Goal: Task Accomplishment & Management: Use online tool/utility

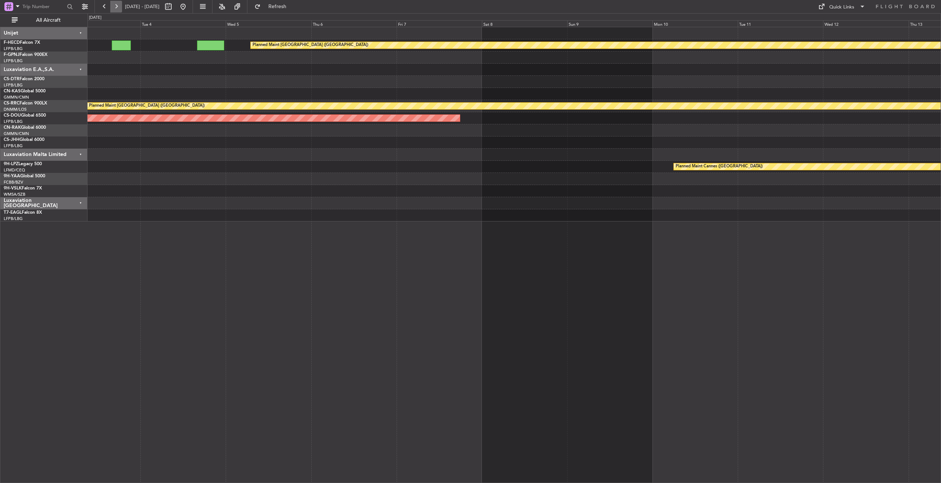
click at [115, 6] on button at bounding box center [116, 7] width 12 height 12
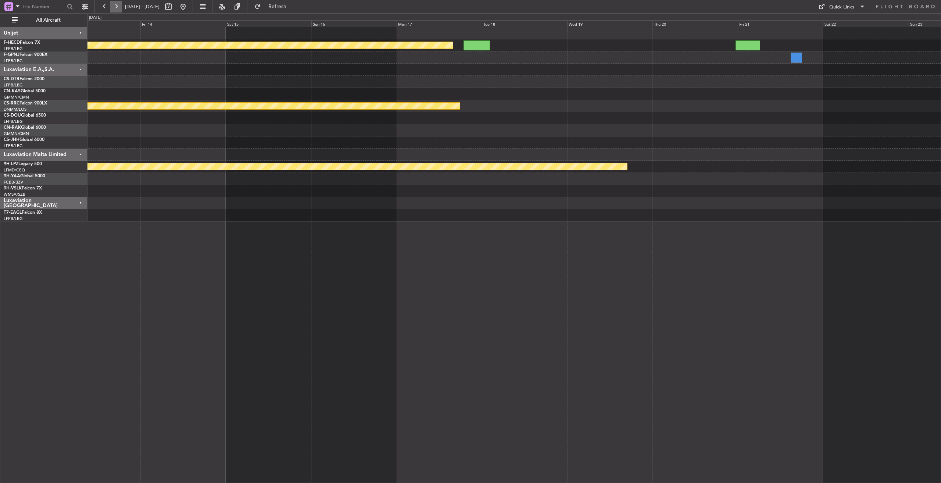
click at [115, 5] on button at bounding box center [116, 7] width 12 height 12
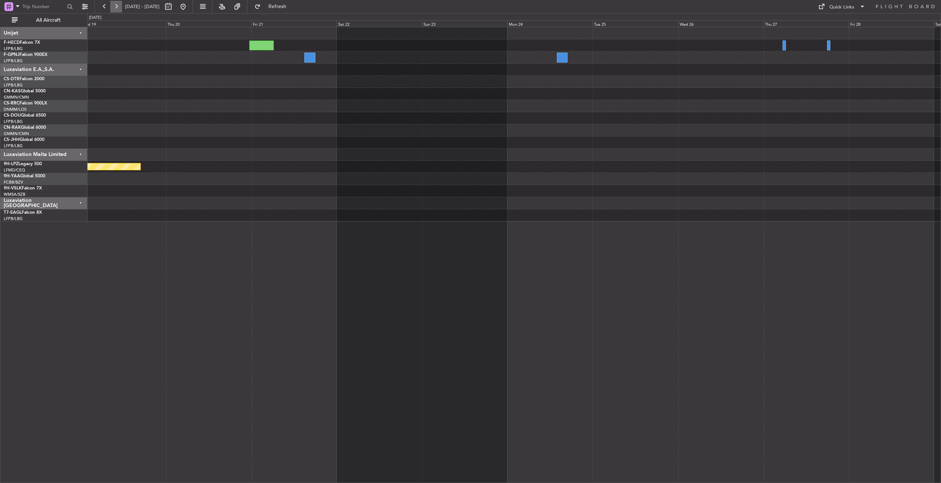
click at [117, 7] on button at bounding box center [116, 7] width 12 height 12
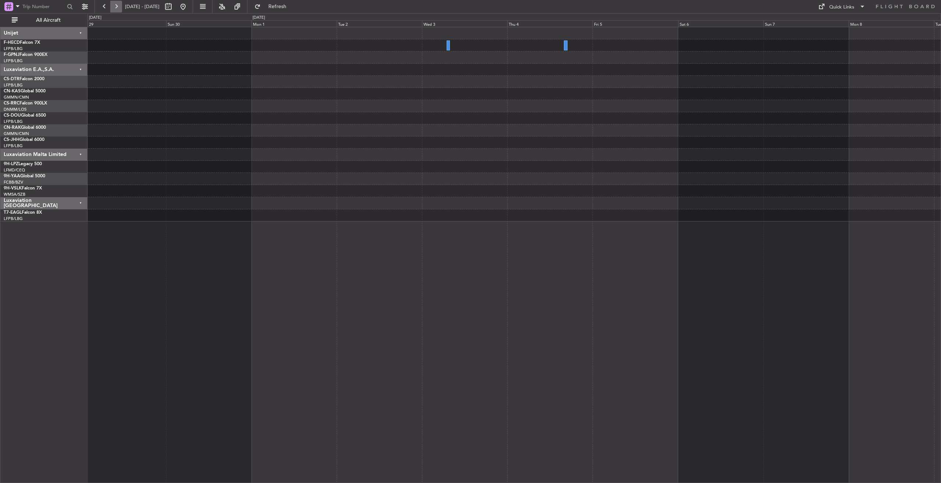
click at [116, 6] on button at bounding box center [116, 7] width 12 height 12
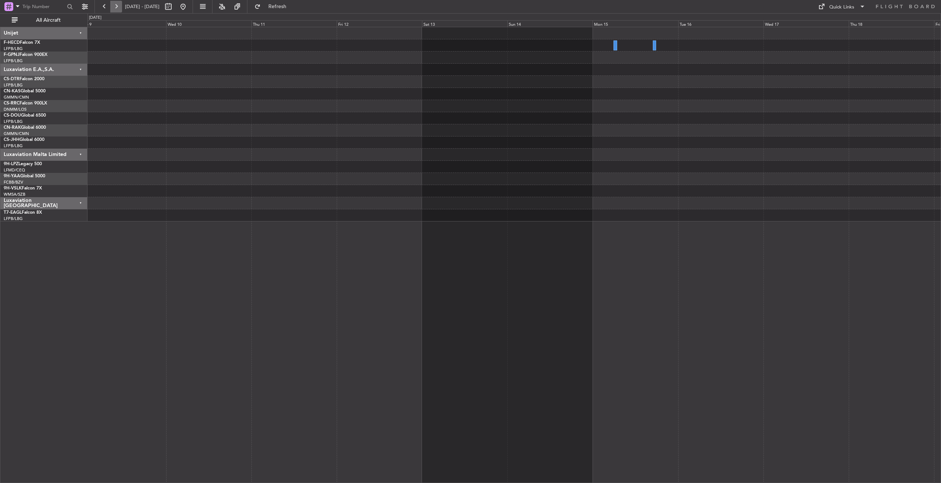
click at [116, 6] on button at bounding box center [116, 7] width 12 height 12
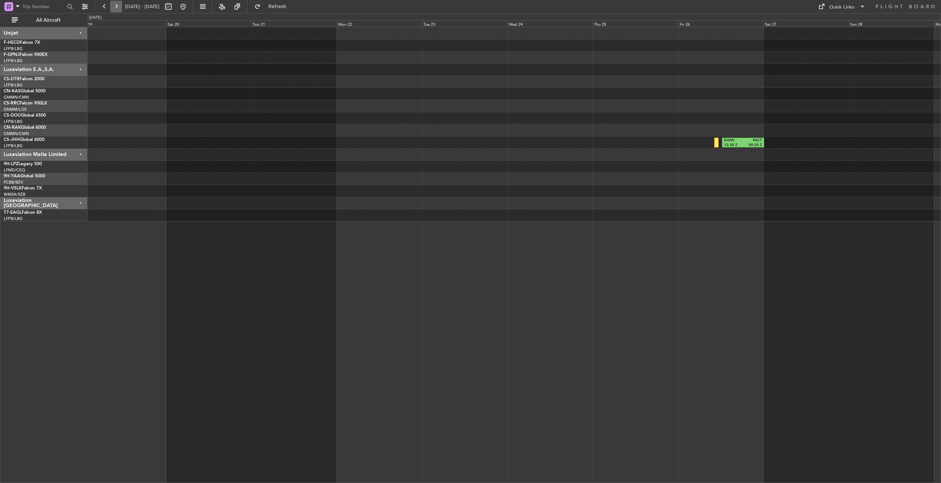
click at [119, 6] on button at bounding box center [116, 7] width 12 height 12
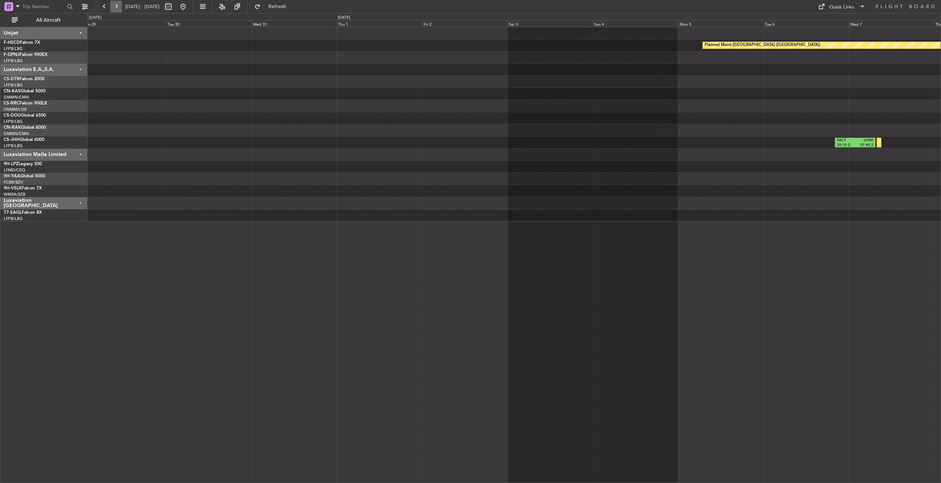
click at [118, 6] on button at bounding box center [116, 7] width 12 height 12
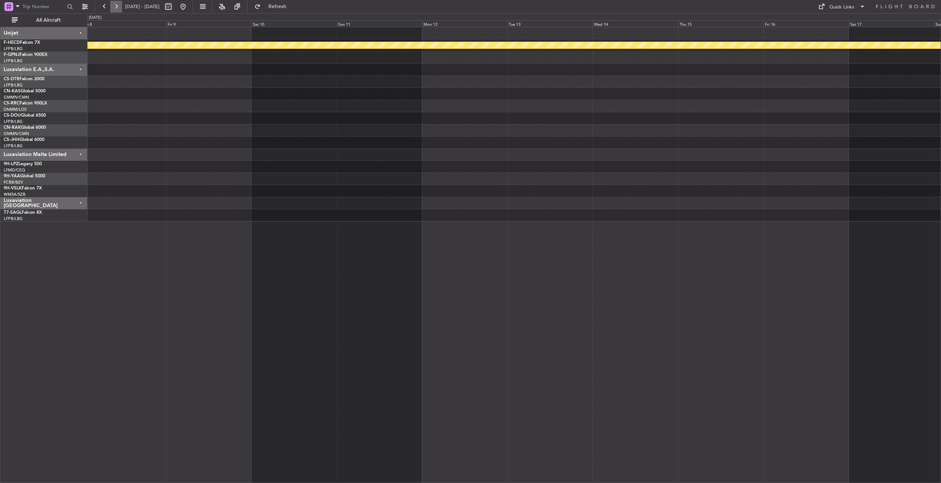
click at [118, 6] on button at bounding box center [116, 7] width 12 height 12
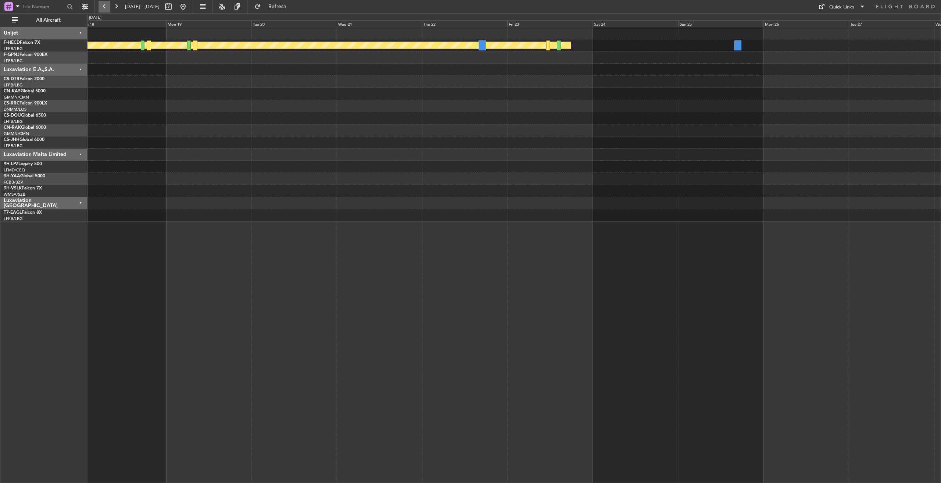
click at [104, 6] on button at bounding box center [104, 7] width 12 height 12
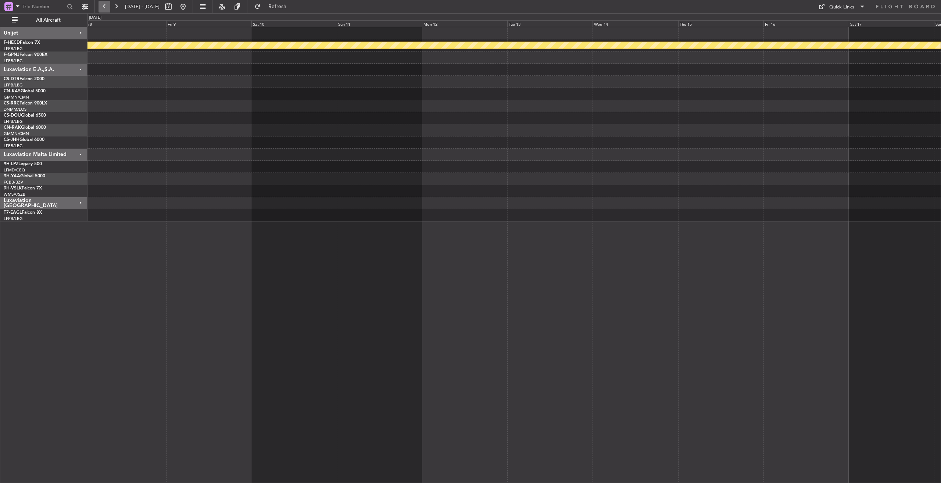
click at [104, 6] on button at bounding box center [104, 7] width 12 height 12
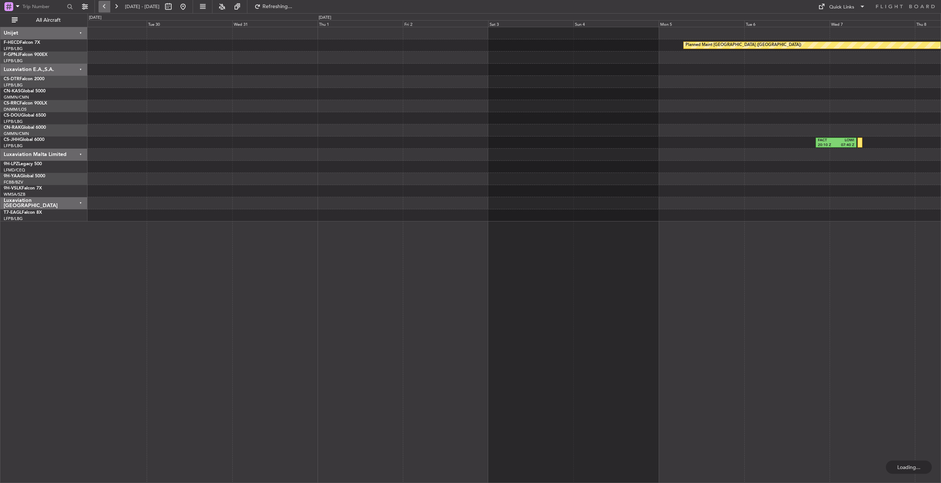
click at [104, 6] on button at bounding box center [104, 7] width 12 height 12
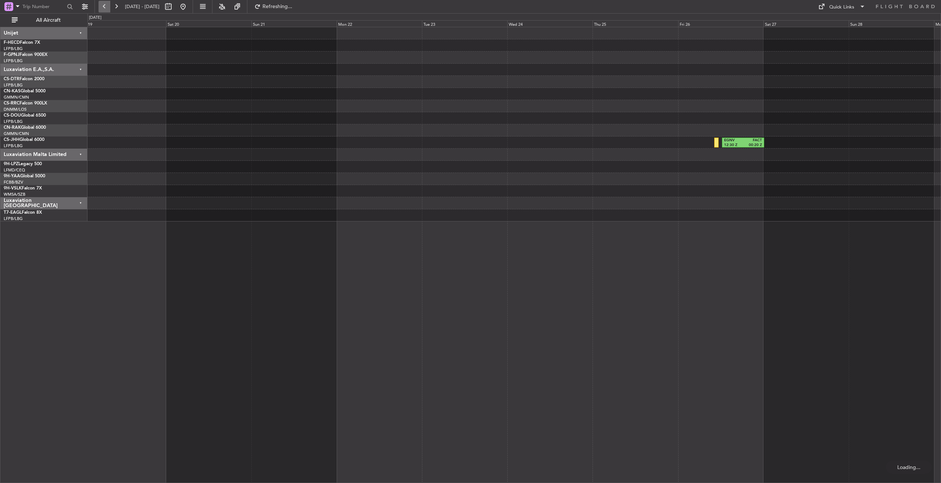
click at [104, 6] on button at bounding box center [104, 7] width 12 height 12
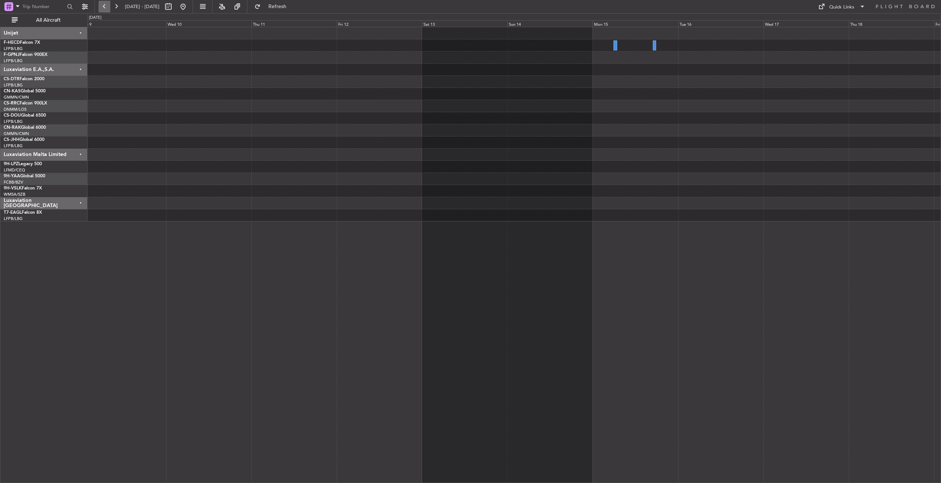
click at [104, 6] on button at bounding box center [104, 7] width 12 height 12
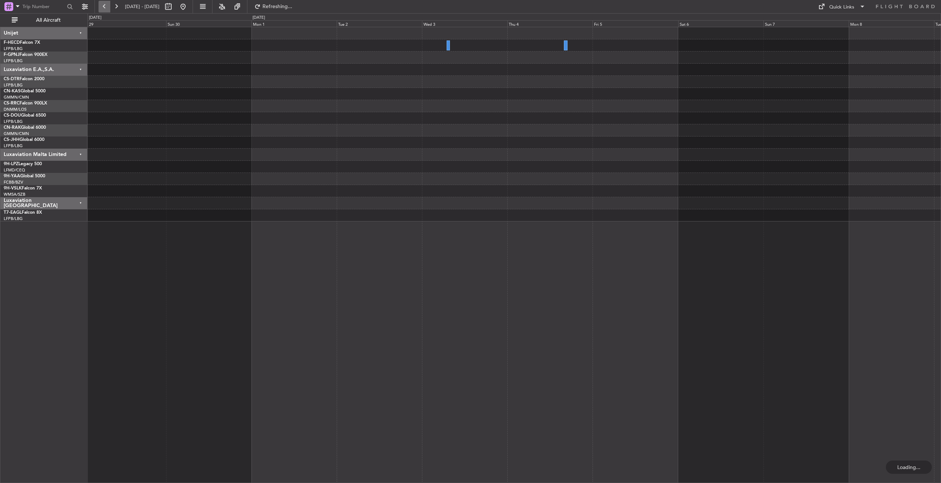
click at [104, 6] on button at bounding box center [104, 7] width 12 height 12
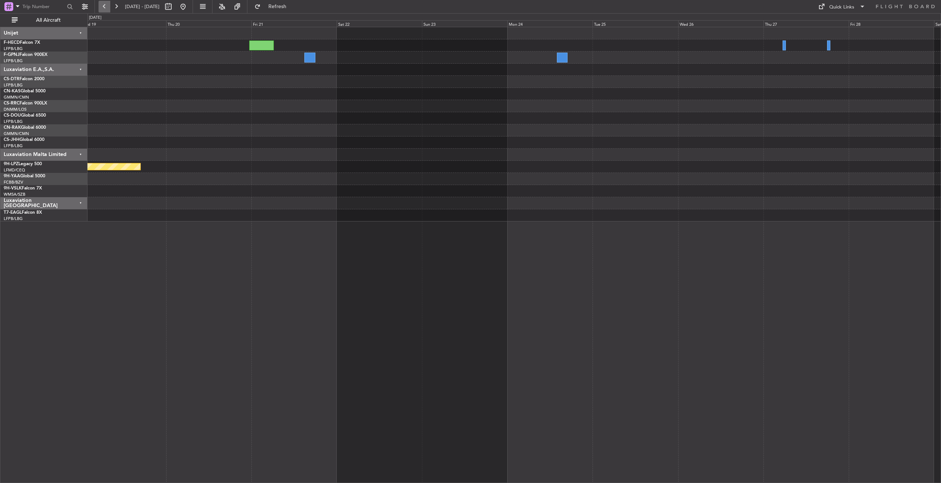
click at [104, 6] on button at bounding box center [104, 7] width 12 height 12
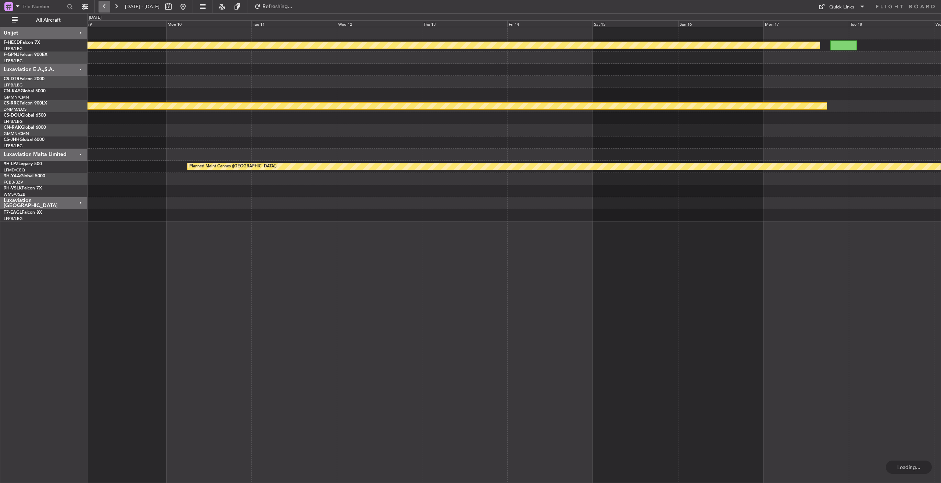
click at [104, 6] on button at bounding box center [104, 7] width 12 height 12
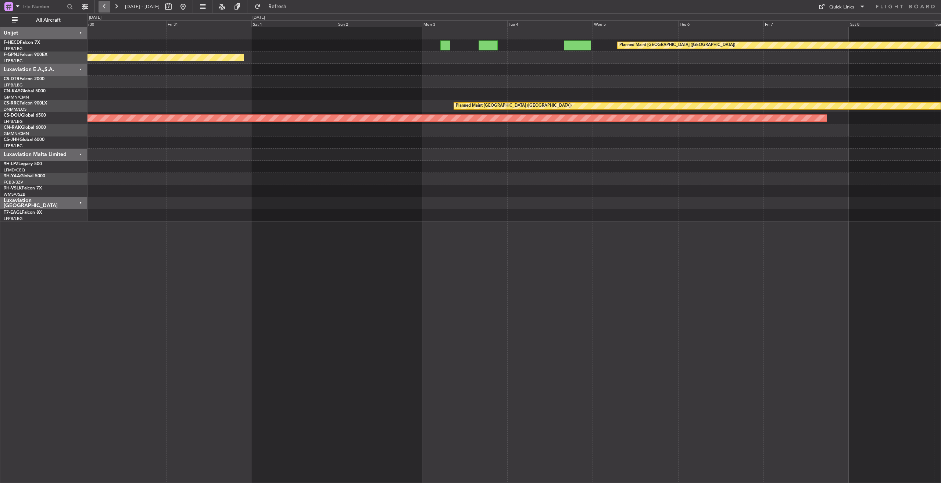
click at [104, 6] on button at bounding box center [104, 7] width 12 height 12
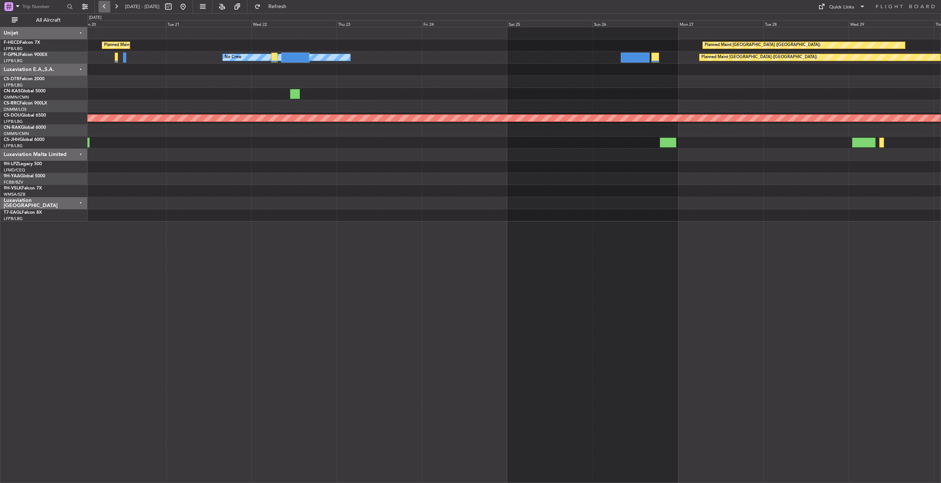
click at [104, 6] on button at bounding box center [104, 7] width 12 height 12
